Goal: Information Seeking & Learning: Learn about a topic

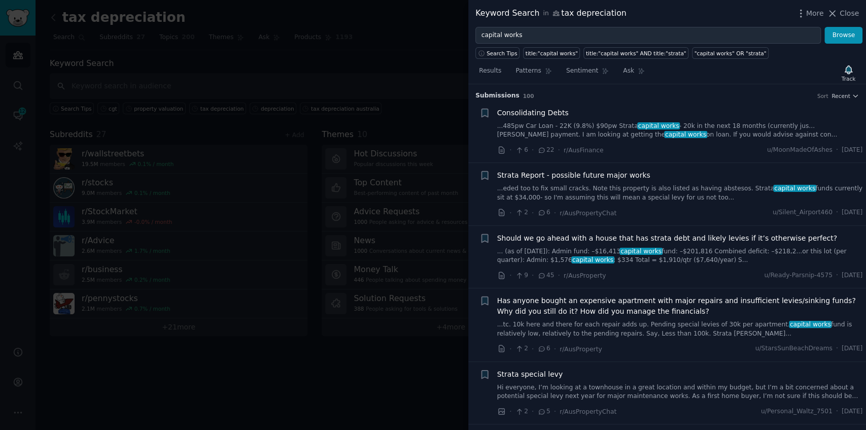
click at [556, 46] on div "Search Tips title:"capital works" title:"capital works" AND title:"strata" "cap…" at bounding box center [667, 51] width 398 height 15
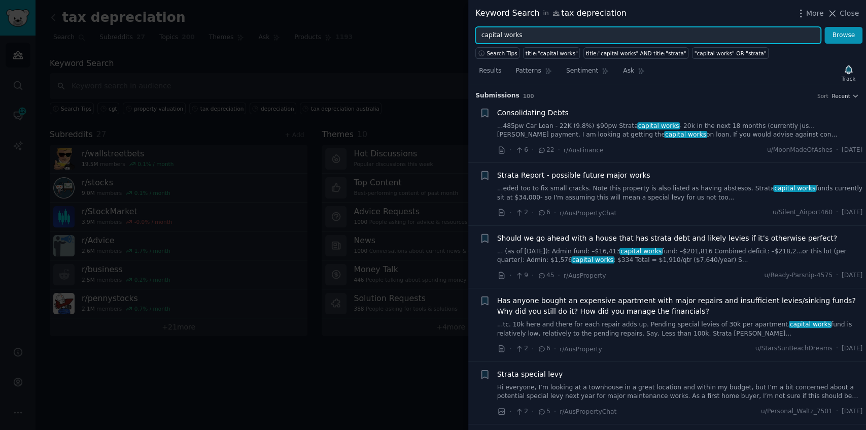
click at [552, 40] on input "capital works" at bounding box center [649, 35] width 346 height 17
paste input "quantity surveyor"
click at [825, 27] on button "Browse" at bounding box center [844, 35] width 38 height 17
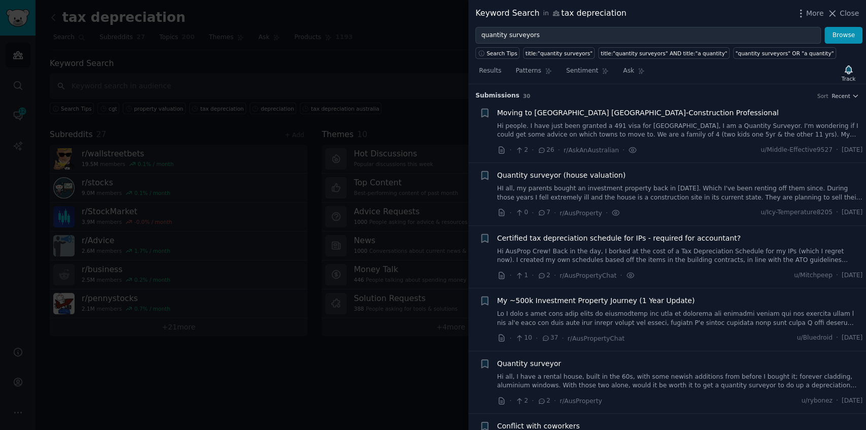
click at [691, 125] on link "Hi people. I have just been granted a 491 visa for [GEOGRAPHIC_DATA], I am a Qu…" at bounding box center [680, 131] width 366 height 18
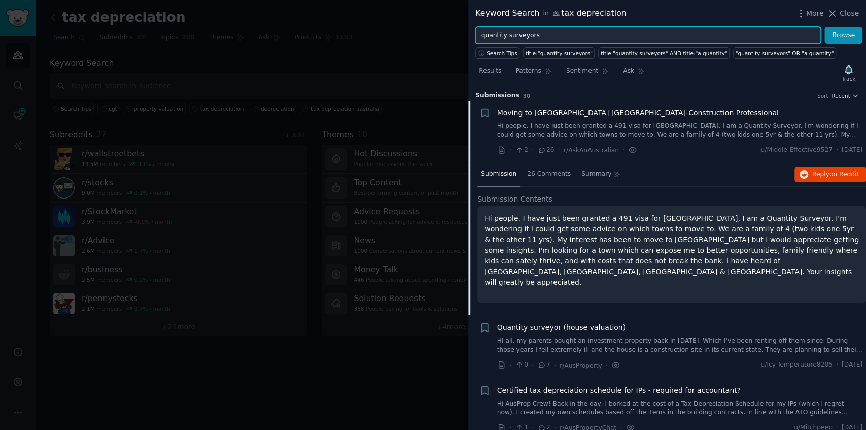
click at [535, 33] on input "quantity surveyors" at bounding box center [649, 35] width 346 height 17
paste input "negative gearing"
type input "negative gearing"
click at [825, 27] on button "Browse" at bounding box center [844, 35] width 38 height 17
